Goal: Information Seeking & Learning: Learn about a topic

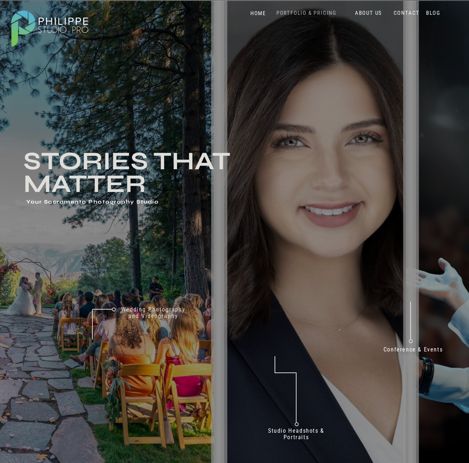
click at [303, 12] on nav "PORTFOLIO & PRICING" at bounding box center [306, 13] width 66 height 7
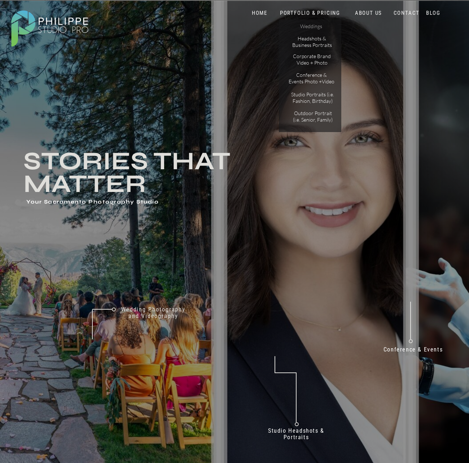
click at [315, 25] on p "Weddings" at bounding box center [311, 27] width 41 height 8
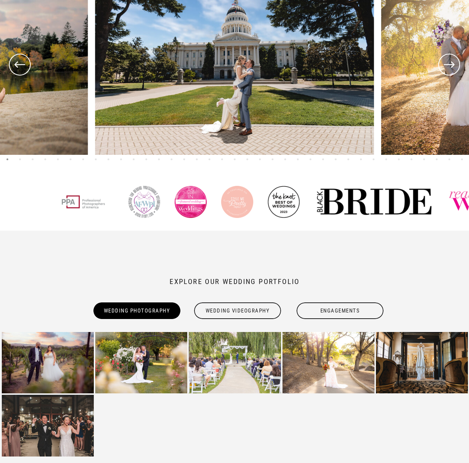
scroll to position [300, 0]
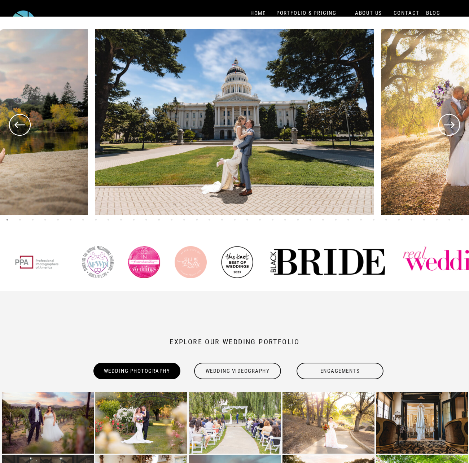
click at [455, 124] on icon at bounding box center [449, 124] width 26 height 27
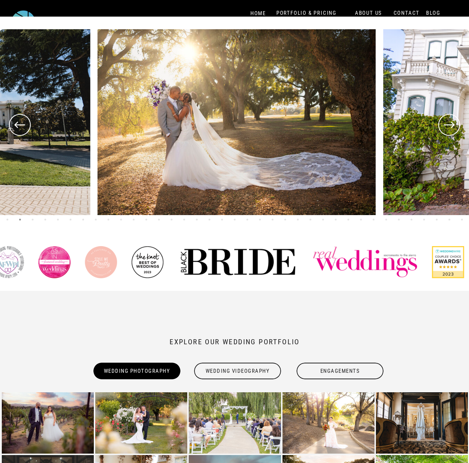
click at [455, 124] on icon at bounding box center [449, 124] width 26 height 27
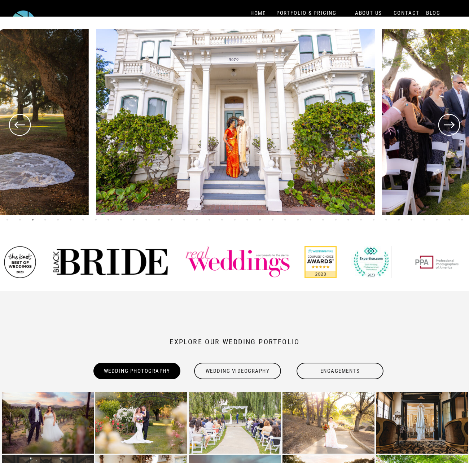
click at [455, 124] on icon at bounding box center [449, 124] width 26 height 27
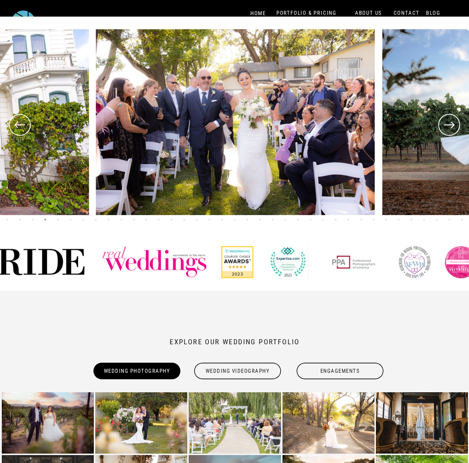
click at [455, 124] on icon at bounding box center [449, 124] width 26 height 27
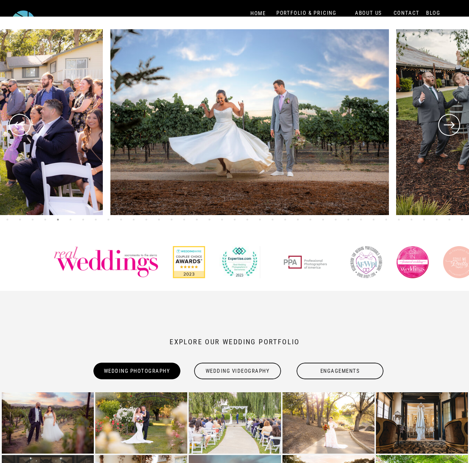
click at [455, 124] on icon at bounding box center [449, 124] width 26 height 27
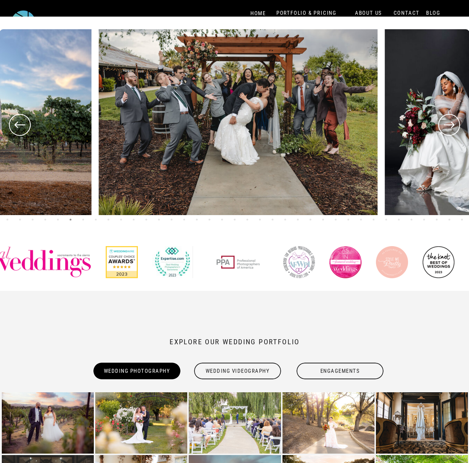
click at [455, 124] on icon at bounding box center [449, 124] width 26 height 27
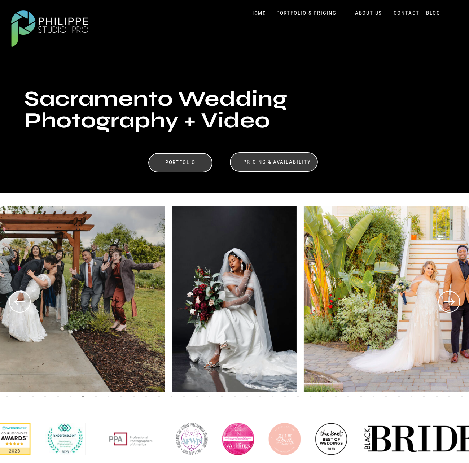
scroll to position [60, 0]
